Goal: Information Seeking & Learning: Learn about a topic

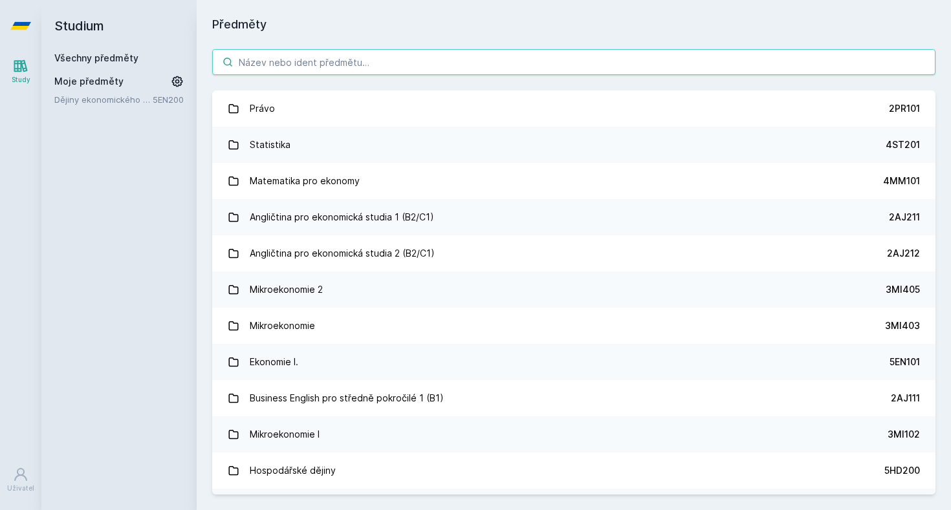
click at [611, 70] on input "search" at bounding box center [573, 62] width 723 height 26
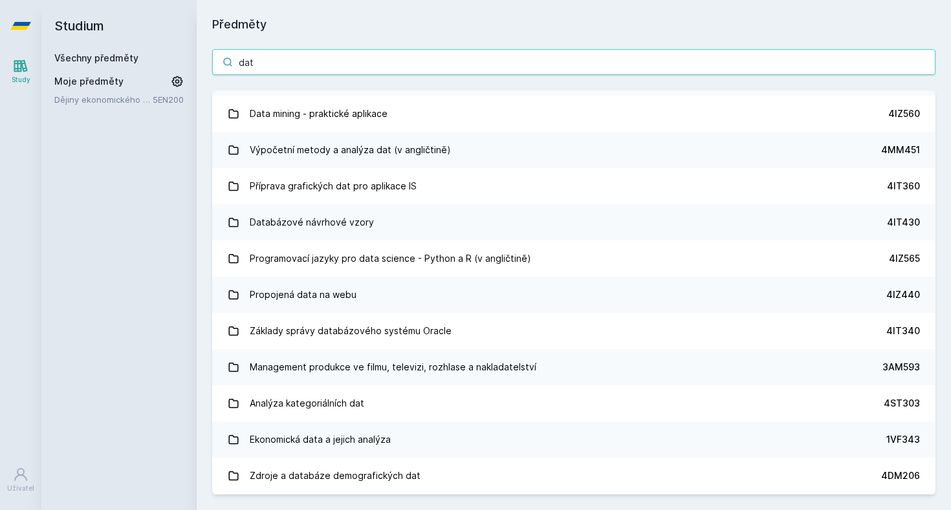
scroll to position [264, 0]
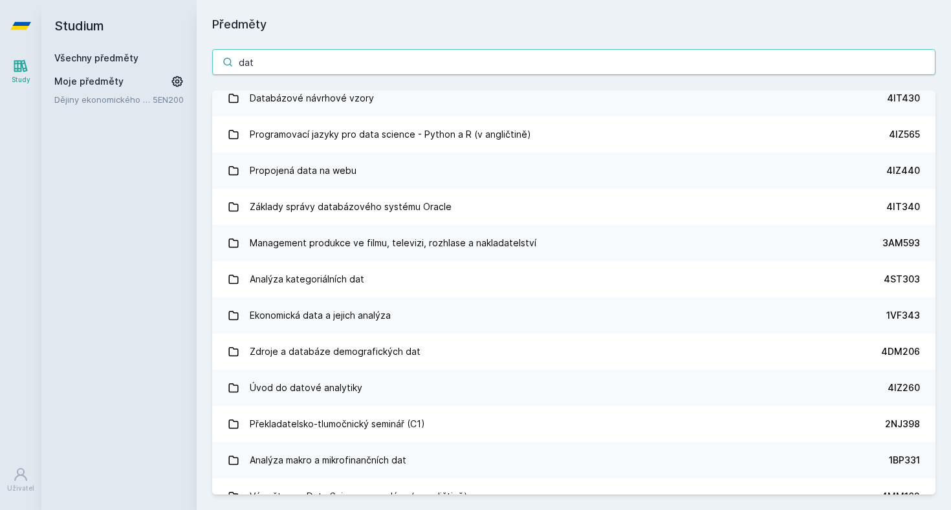
click at [621, 61] on input "dat" at bounding box center [573, 62] width 723 height 26
type input "d"
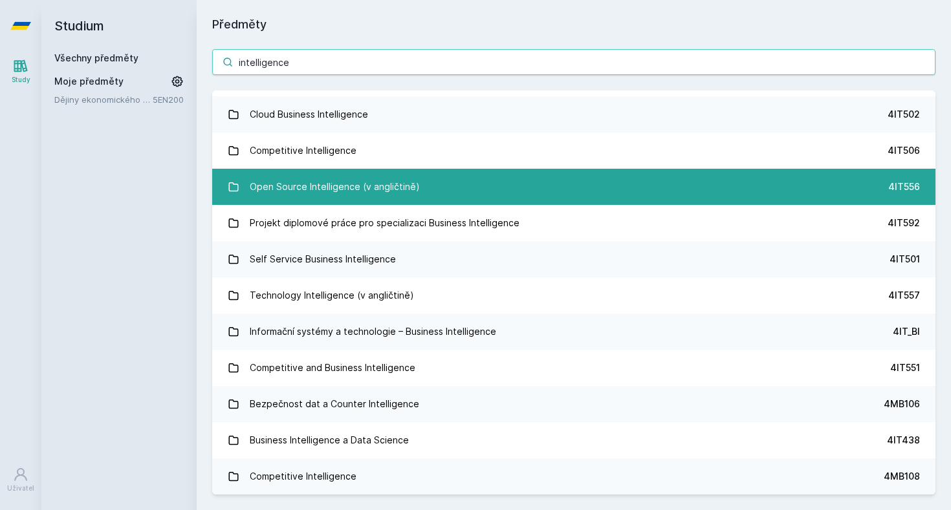
scroll to position [1, 0]
type input "intelligence"
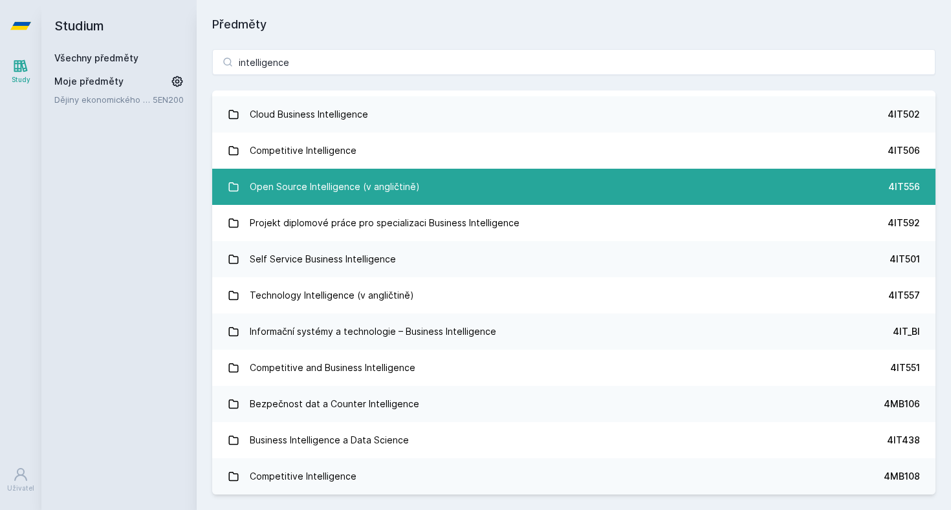
click at [518, 183] on link "Open Source Intelligence (v angličtině) 4IT556" at bounding box center [573, 187] width 723 height 36
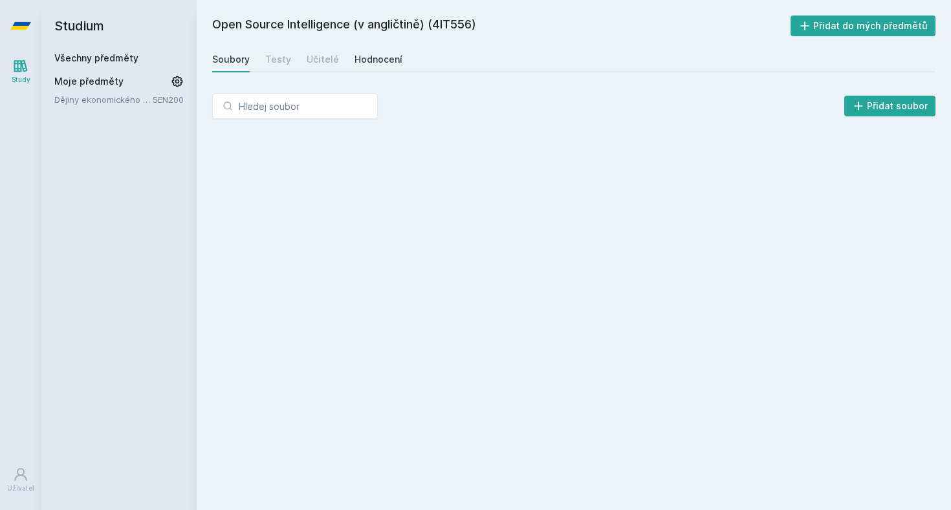
click at [379, 57] on div "Hodnocení" at bounding box center [378, 59] width 48 height 13
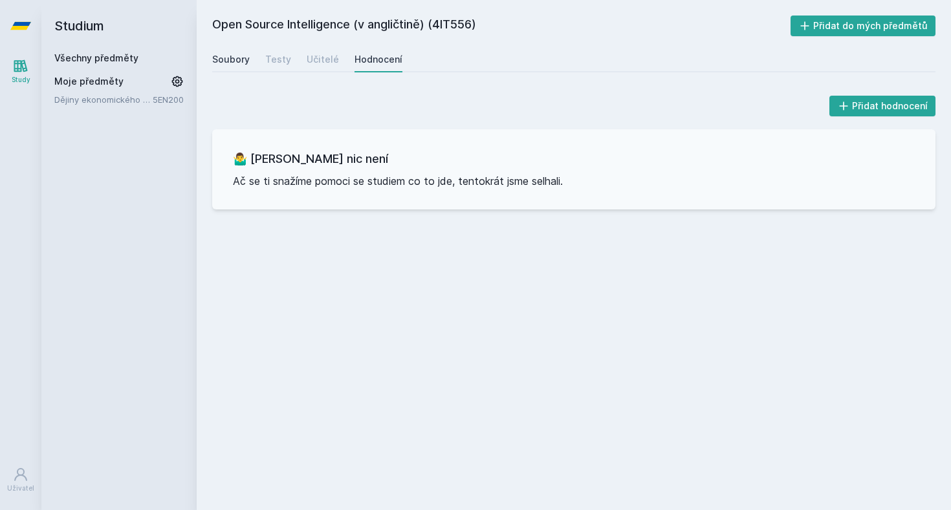
click at [231, 60] on div "Soubory" at bounding box center [231, 59] width 38 height 13
click at [313, 58] on div "Učitelé" at bounding box center [323, 59] width 32 height 13
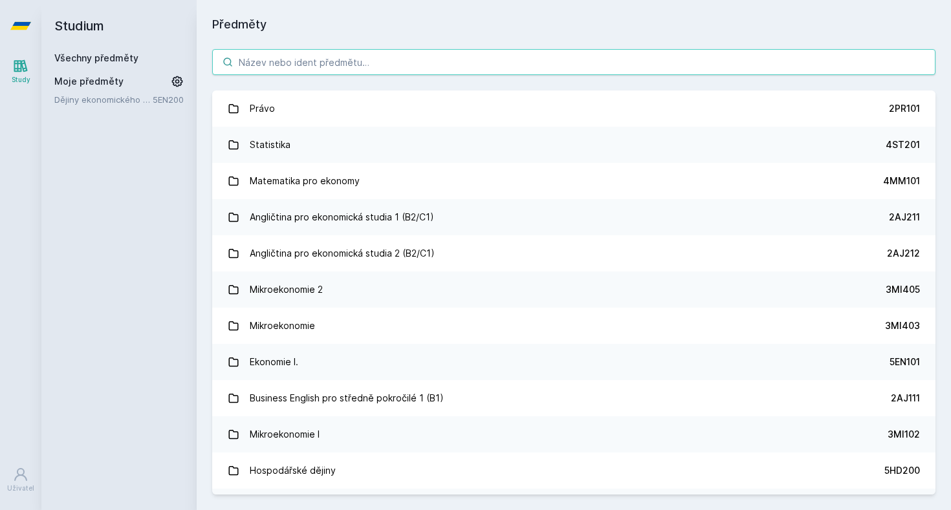
click at [420, 56] on input "search" at bounding box center [573, 62] width 723 height 26
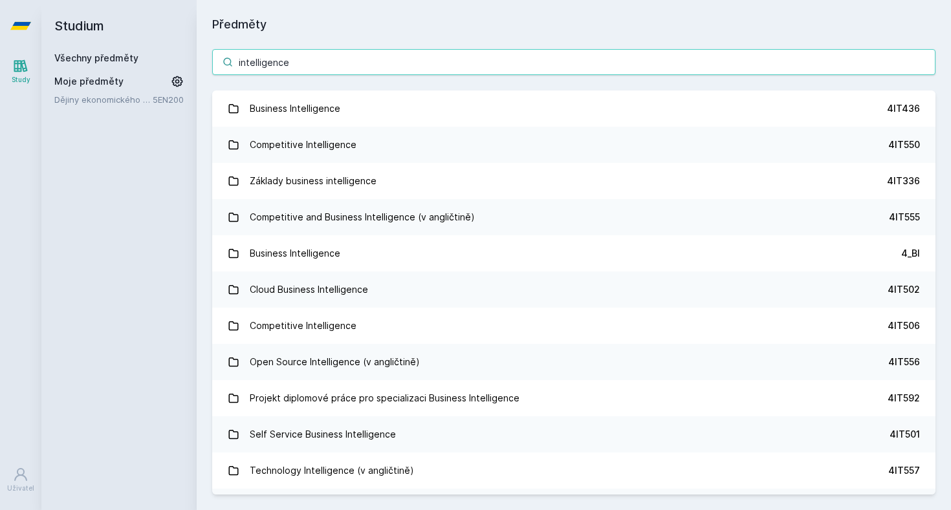
click at [406, 66] on input "intelligence" at bounding box center [573, 62] width 723 height 26
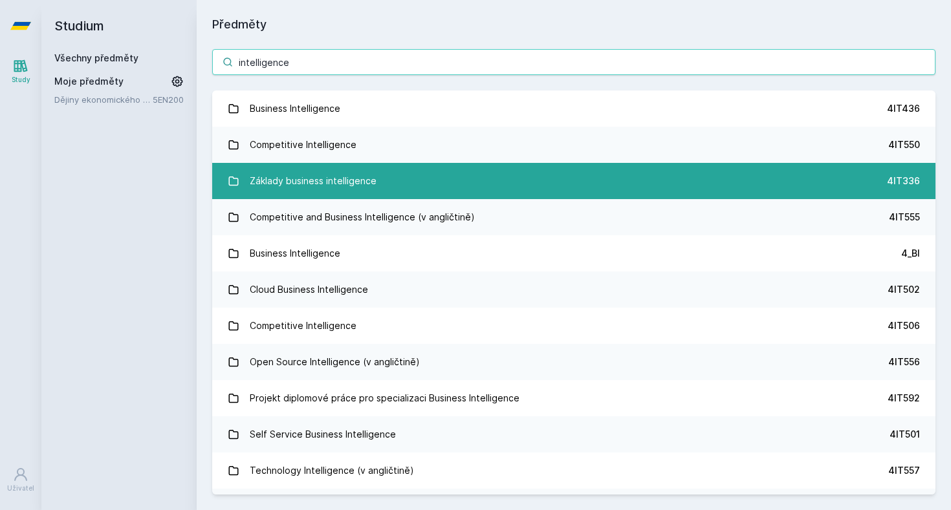
type input "intelligence"
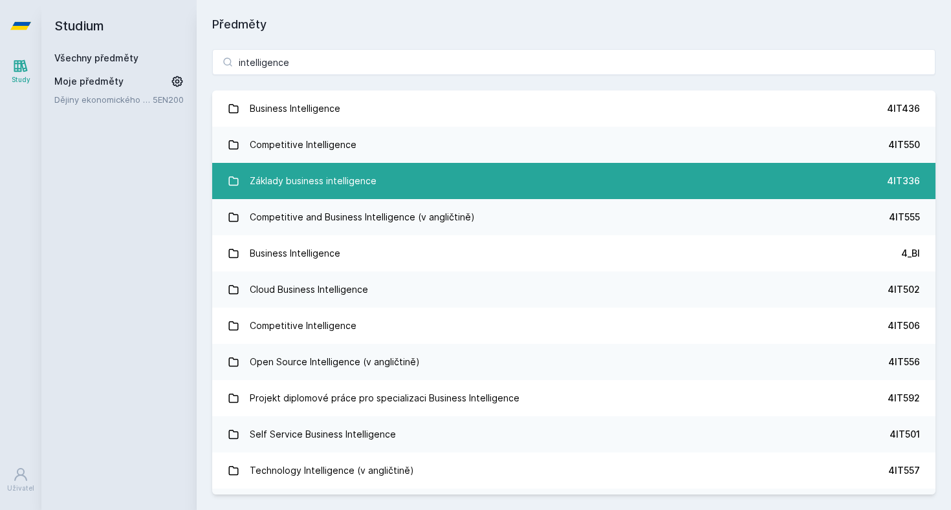
click at [378, 177] on link "Základy business intelligence 4IT336" at bounding box center [573, 181] width 723 height 36
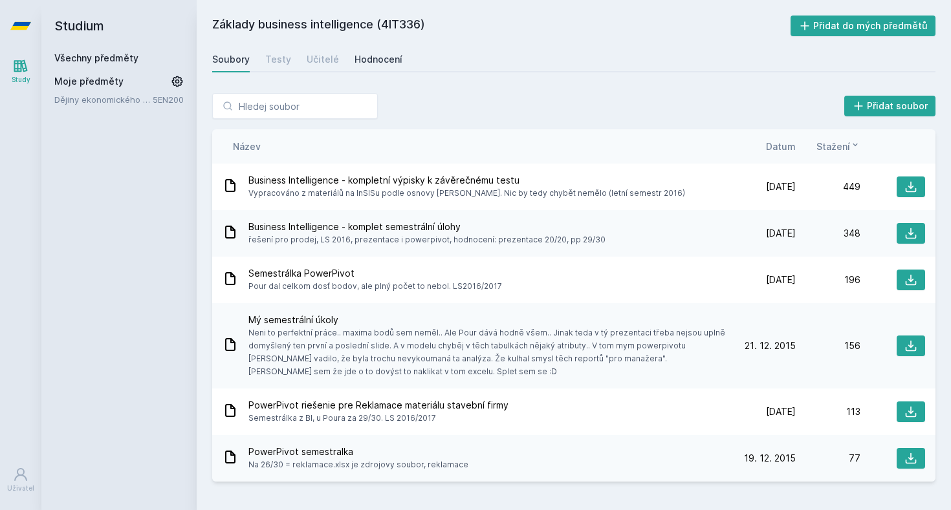
click at [349, 60] on div "Soubory Testy Učitelé Hodnocení" at bounding box center [573, 60] width 723 height 26
click at [360, 61] on div "Hodnocení" at bounding box center [378, 59] width 48 height 13
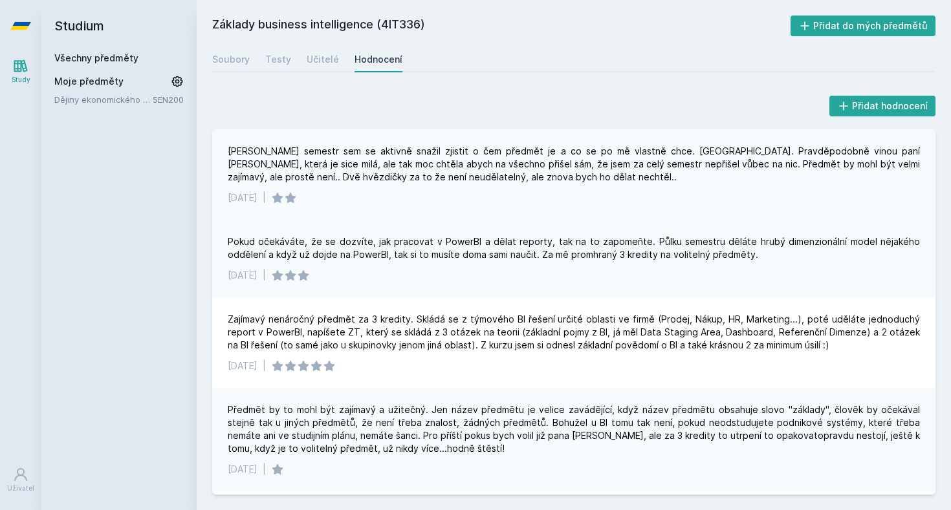
click at [415, 177] on div "[PERSON_NAME] semestr sem se aktivně snažil zjistit o čem předmět je a co se po…" at bounding box center [574, 164] width 692 height 39
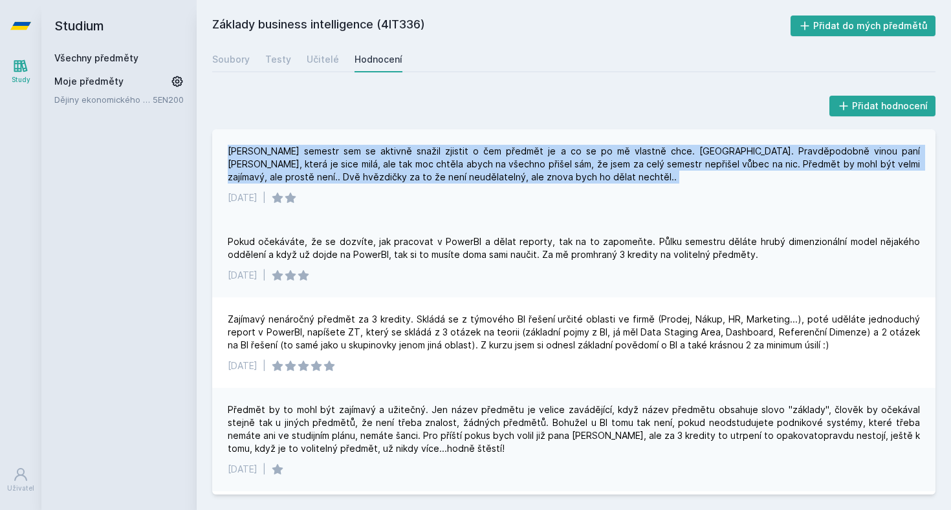
click at [415, 177] on div "[PERSON_NAME] semestr sem se aktivně snažil zjistit o čem předmět je a co se po…" at bounding box center [574, 164] width 692 height 39
click at [415, 178] on div "[PERSON_NAME] semestr sem se aktivně snažil zjistit o čem předmět je a co se po…" at bounding box center [574, 164] width 692 height 39
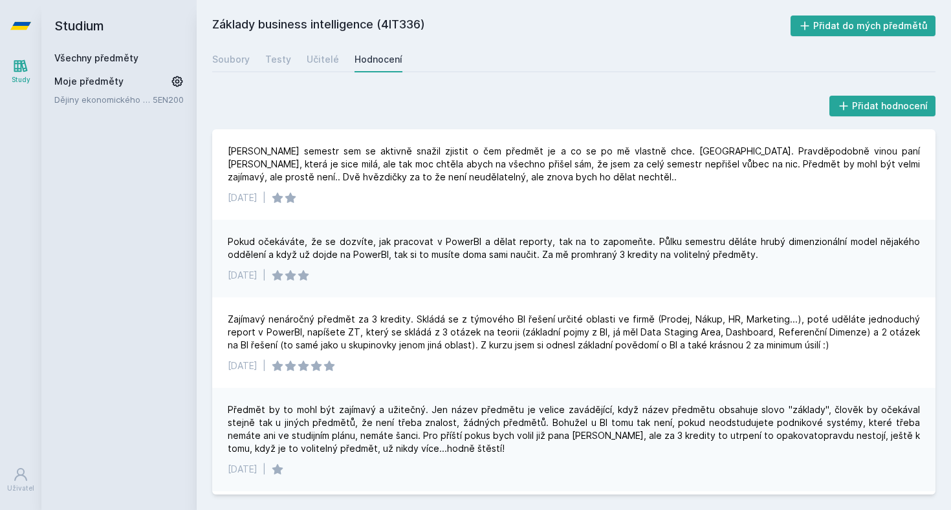
click at [372, 242] on div "Pokud očekáváte, že se dozvíte, jak pracovat v PowerBI a dělat reporty, tak na …" at bounding box center [574, 248] width 692 height 26
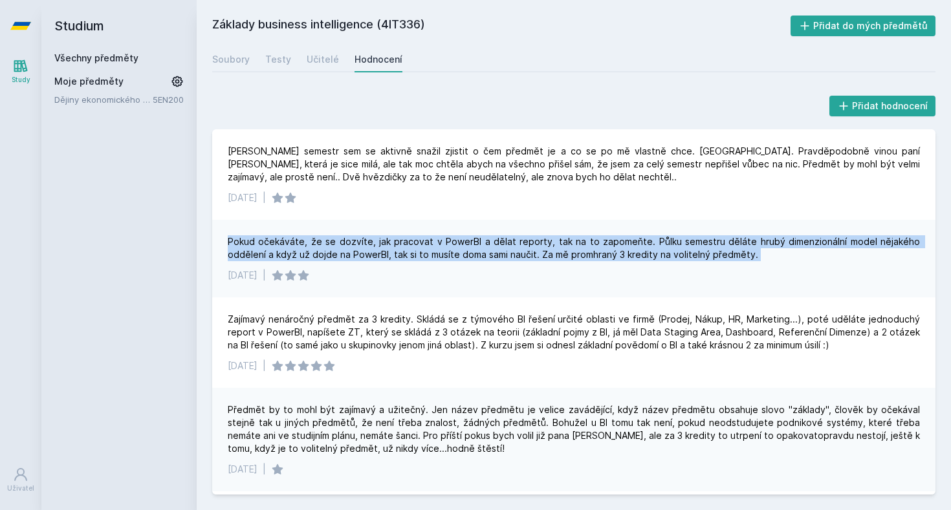
click at [372, 242] on div "Pokud očekáváte, že se dozvíte, jak pracovat v PowerBI a dělat reporty, tak na …" at bounding box center [574, 248] width 692 height 26
click at [400, 238] on div "Pokud očekáváte, že se dozvíte, jak pracovat v PowerBI a dělat reporty, tak na …" at bounding box center [574, 248] width 692 height 26
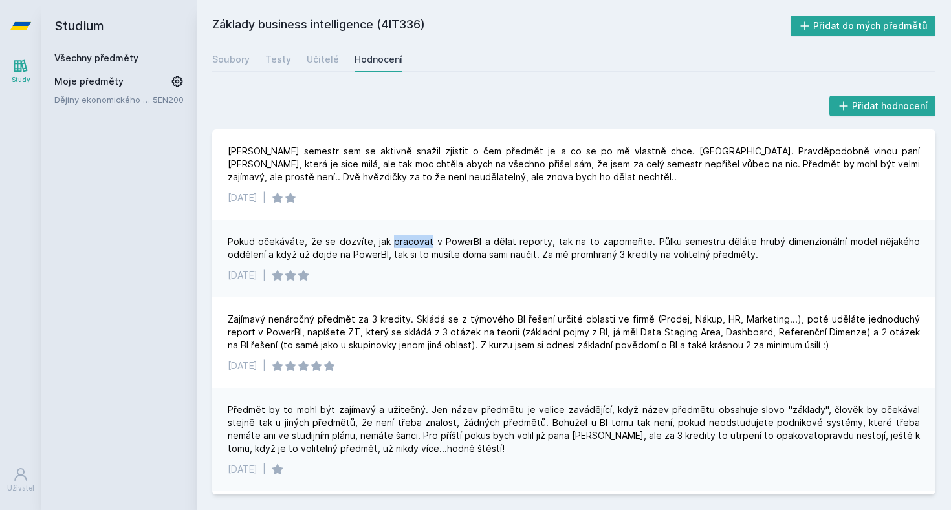
click at [400, 238] on div "Pokud očekáváte, že se dozvíte, jak pracovat v PowerBI a dělat reporty, tak na …" at bounding box center [574, 248] width 692 height 26
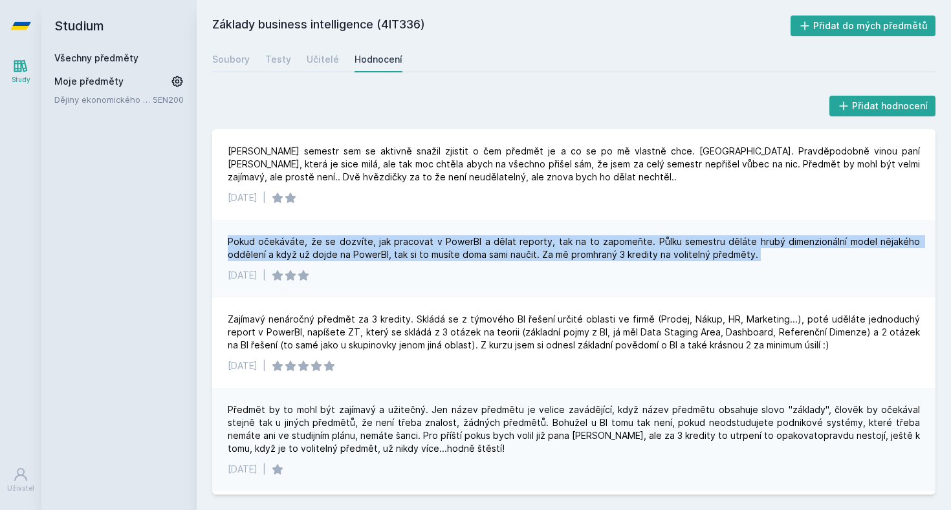
click at [400, 238] on div "Pokud očekáváte, že se dozvíte, jak pracovat v PowerBI a dělat reporty, tak na …" at bounding box center [574, 248] width 692 height 26
click at [412, 264] on div "Pokud očekáváte, že se dozvíte, jak pracovat v PowerBI a dělat reporty, tak na …" at bounding box center [573, 259] width 723 height 78
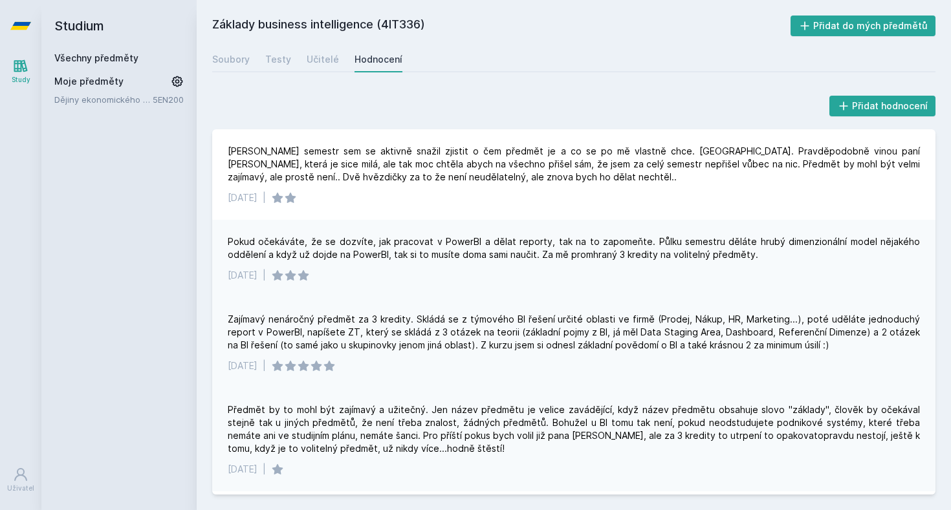
click at [531, 316] on div "Zajímavý nenáročný předmět za 3 kredity. Skládá se z týmového BI řešení určité …" at bounding box center [574, 332] width 692 height 39
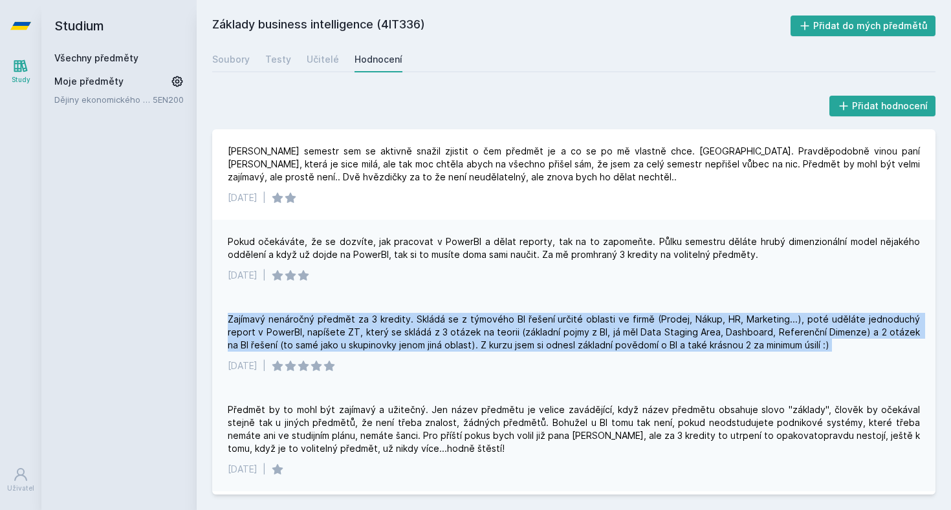
click at [531, 316] on div "Zajímavý nenáročný předmět za 3 kredity. Skládá se z týmového BI řešení určité …" at bounding box center [574, 332] width 692 height 39
click at [552, 334] on div "Zajímavý nenáročný předmět za 3 kredity. Skládá se z týmového BI řešení určité …" at bounding box center [574, 332] width 692 height 39
